Goal: Information Seeking & Learning: Understand process/instructions

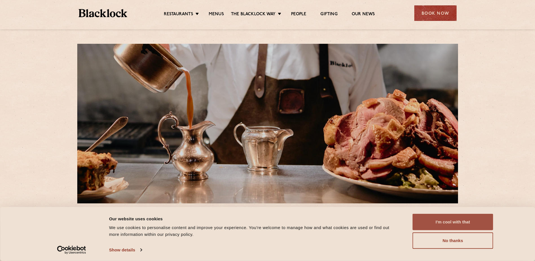
click at [457, 219] on button "I'm cool with that" at bounding box center [453, 221] width 81 height 16
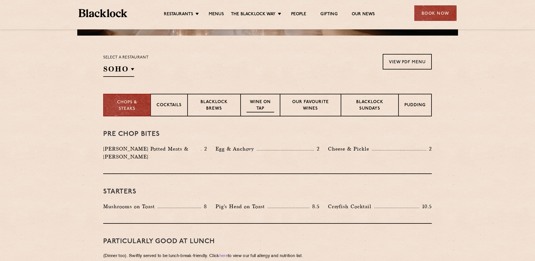
scroll to position [109, 0]
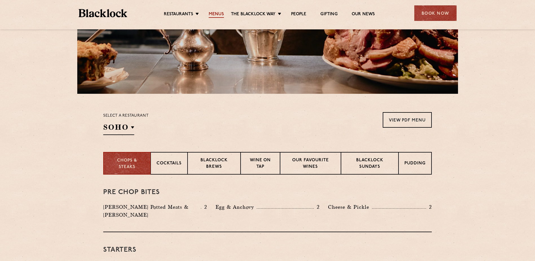
click at [218, 14] on link "Menus" at bounding box center [216, 15] width 15 height 6
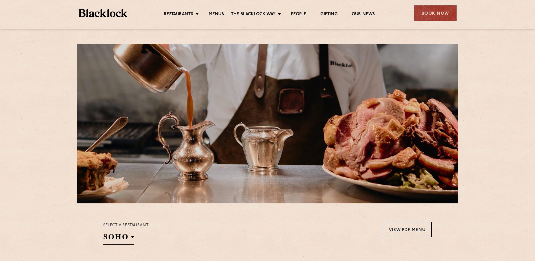
click at [218, 14] on link "Menus" at bounding box center [216, 15] width 15 height 6
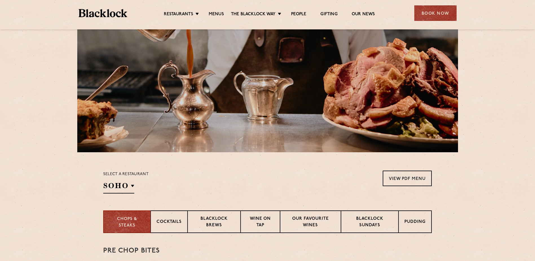
scroll to position [141, 0]
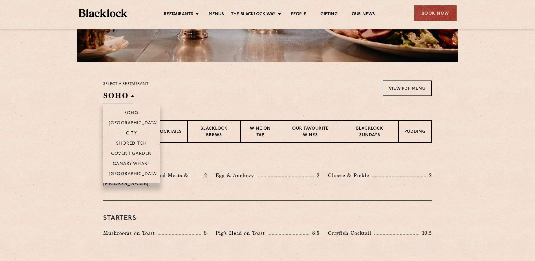
click at [129, 95] on h2 "SOHO" at bounding box center [118, 97] width 31 height 13
click at [129, 131] on p "City" at bounding box center [131, 134] width 11 height 6
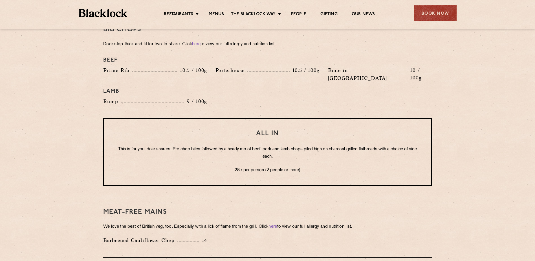
scroll to position [733, 0]
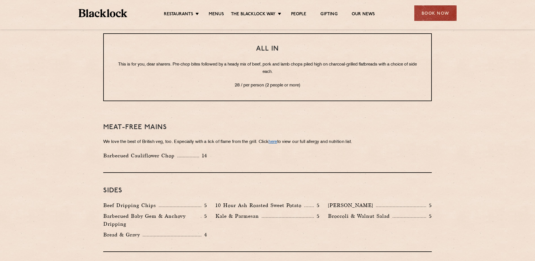
click at [277, 140] on link "here" at bounding box center [272, 142] width 8 height 4
